Goal: Task Accomplishment & Management: Use online tool/utility

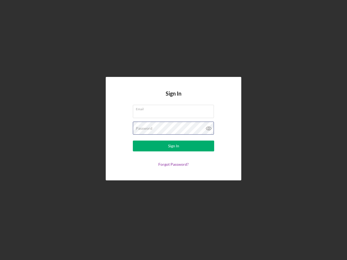
click at [174, 130] on div "Password" at bounding box center [173, 129] width 81 height 14
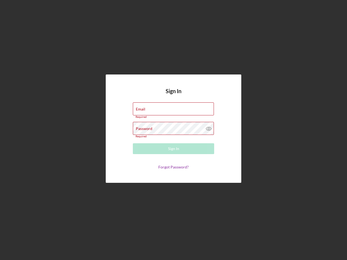
click at [209, 129] on icon at bounding box center [209, 129] width 14 height 14
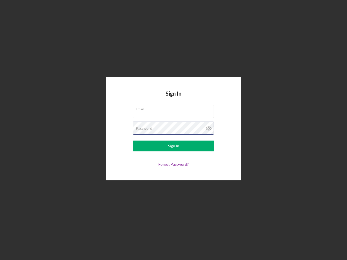
click at [174, 130] on div "Password" at bounding box center [173, 129] width 81 height 14
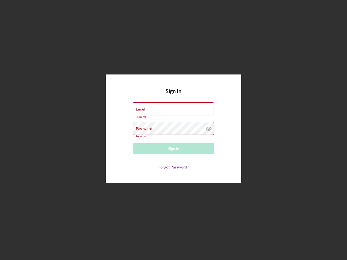
click at [209, 129] on icon at bounding box center [209, 129] width 14 height 14
